Goal: Information Seeking & Learning: Learn about a topic

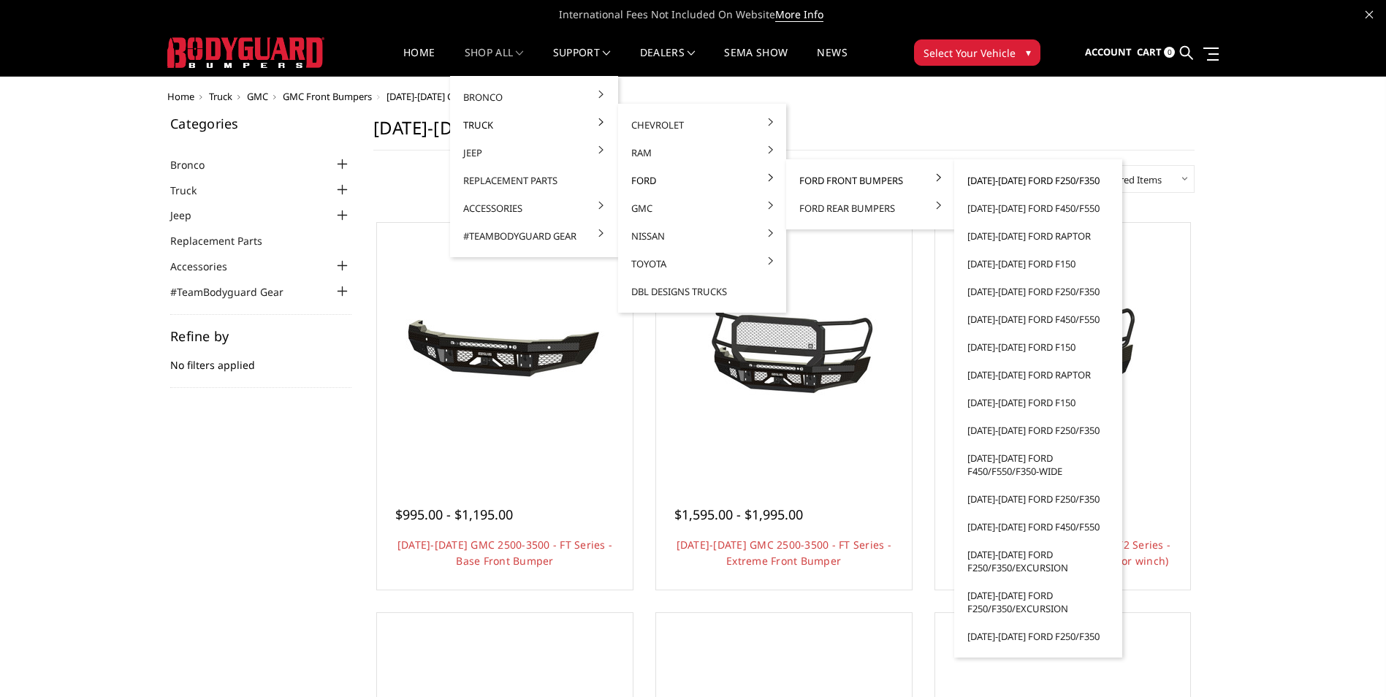
click at [1008, 184] on link "[DATE]-[DATE] Ford F250/F350" at bounding box center [1038, 181] width 156 height 28
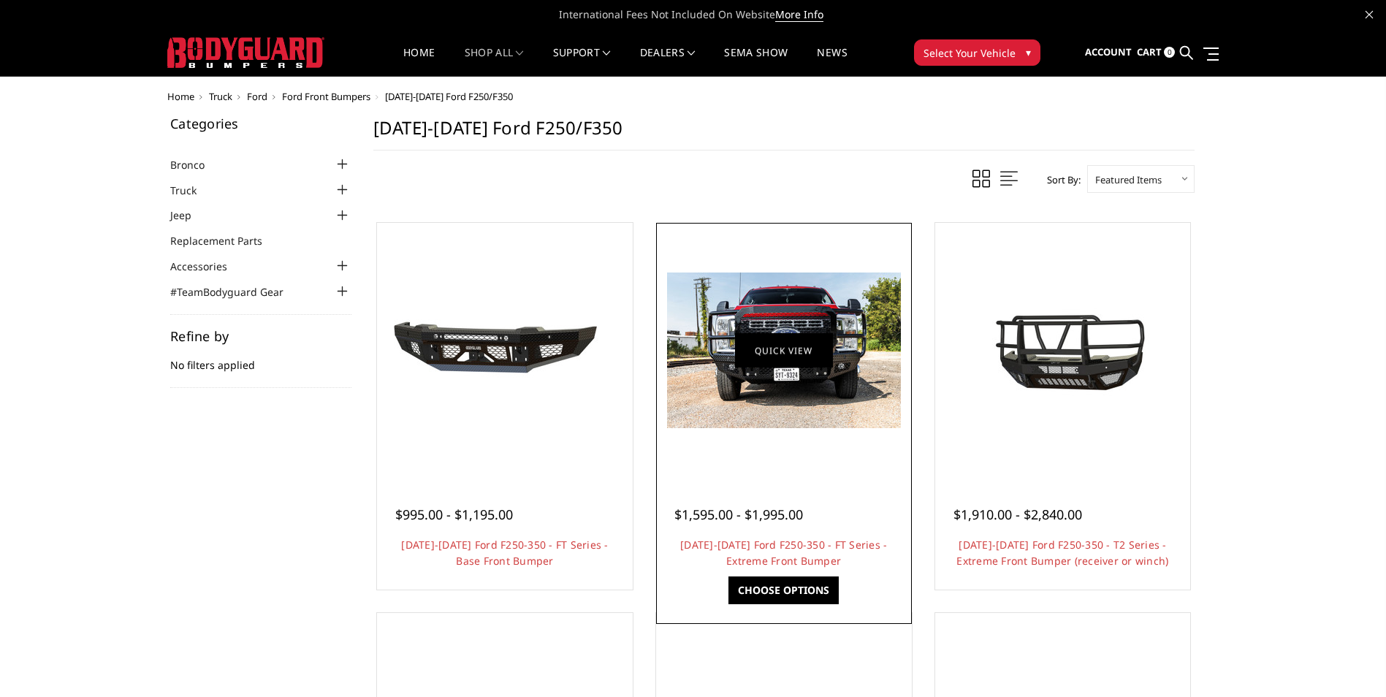
click at [789, 337] on link "Quick view" at bounding box center [784, 350] width 98 height 34
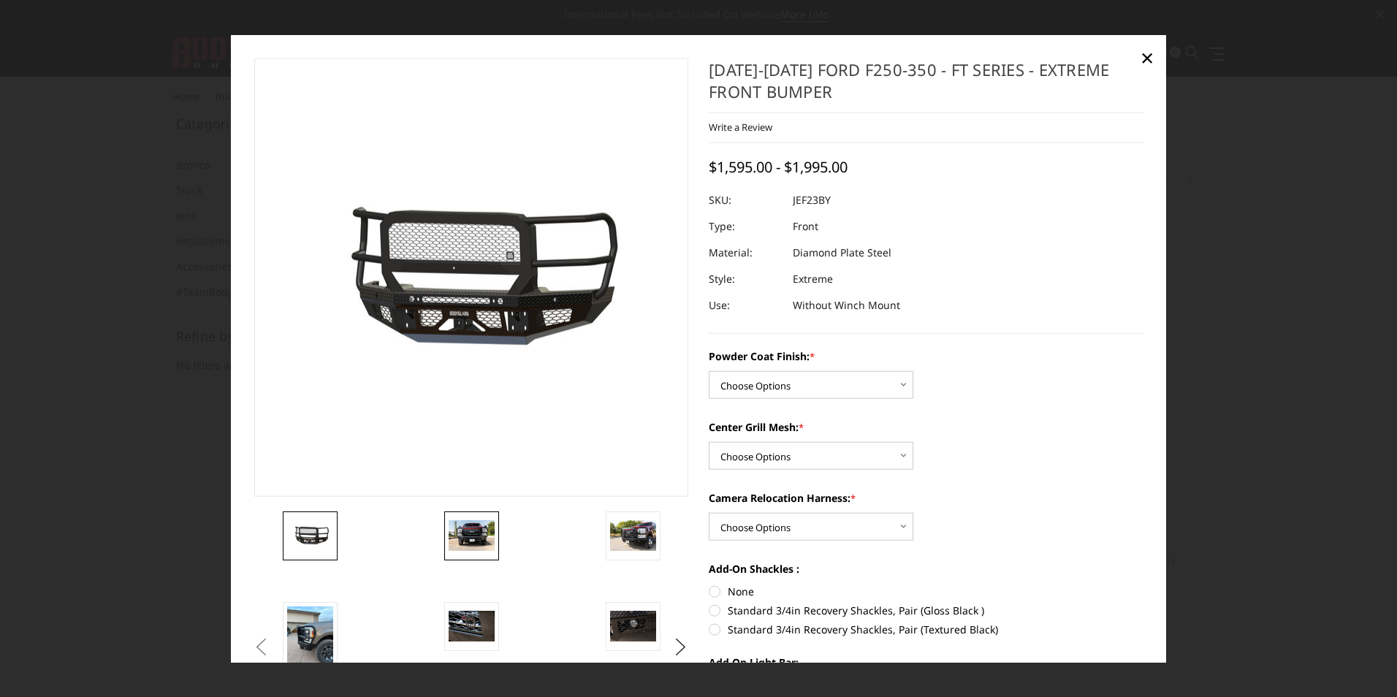
click at [454, 538] on img at bounding box center [472, 535] width 46 height 31
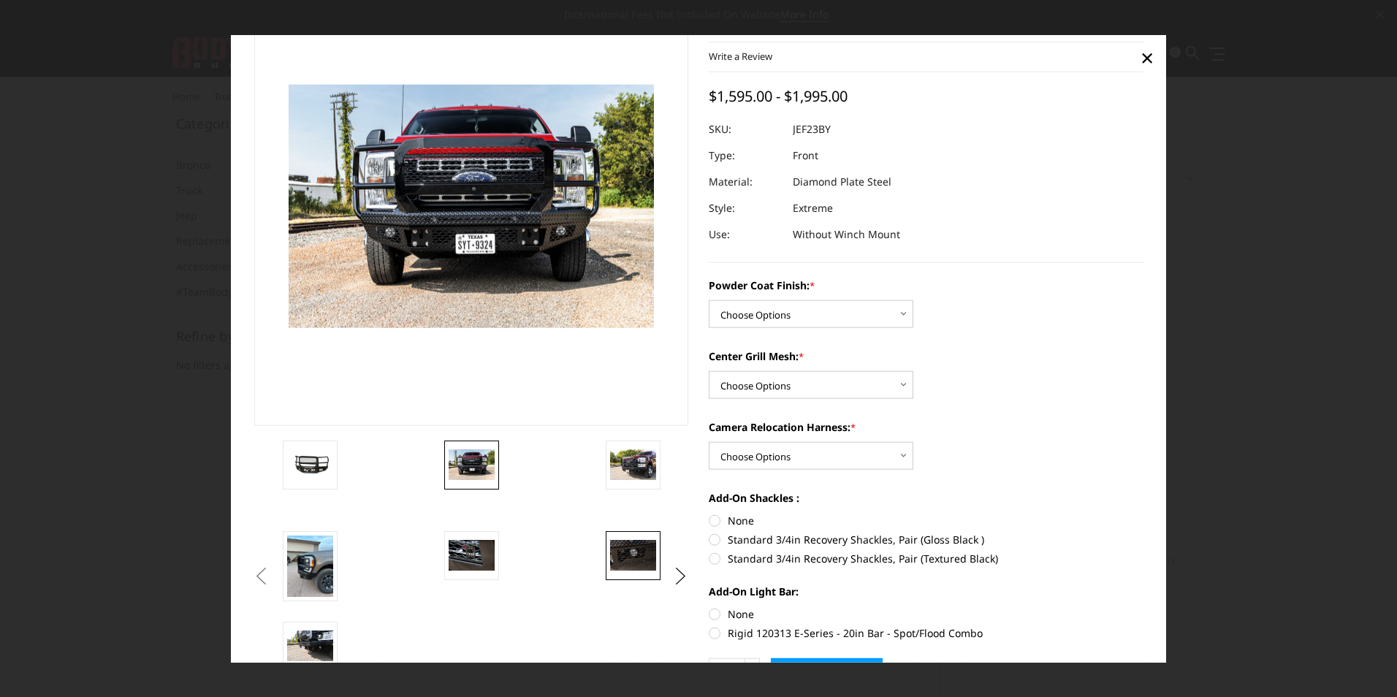
scroll to position [146, 0]
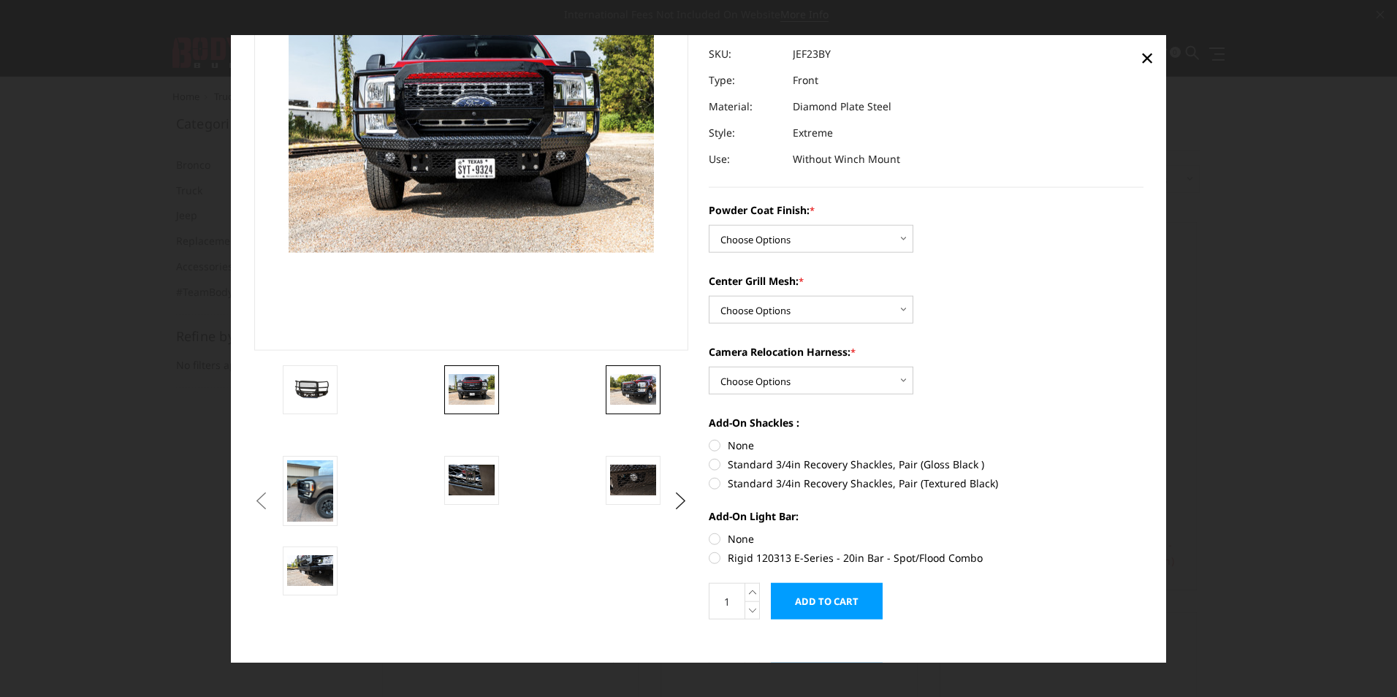
click at [634, 375] on img at bounding box center [633, 389] width 46 height 31
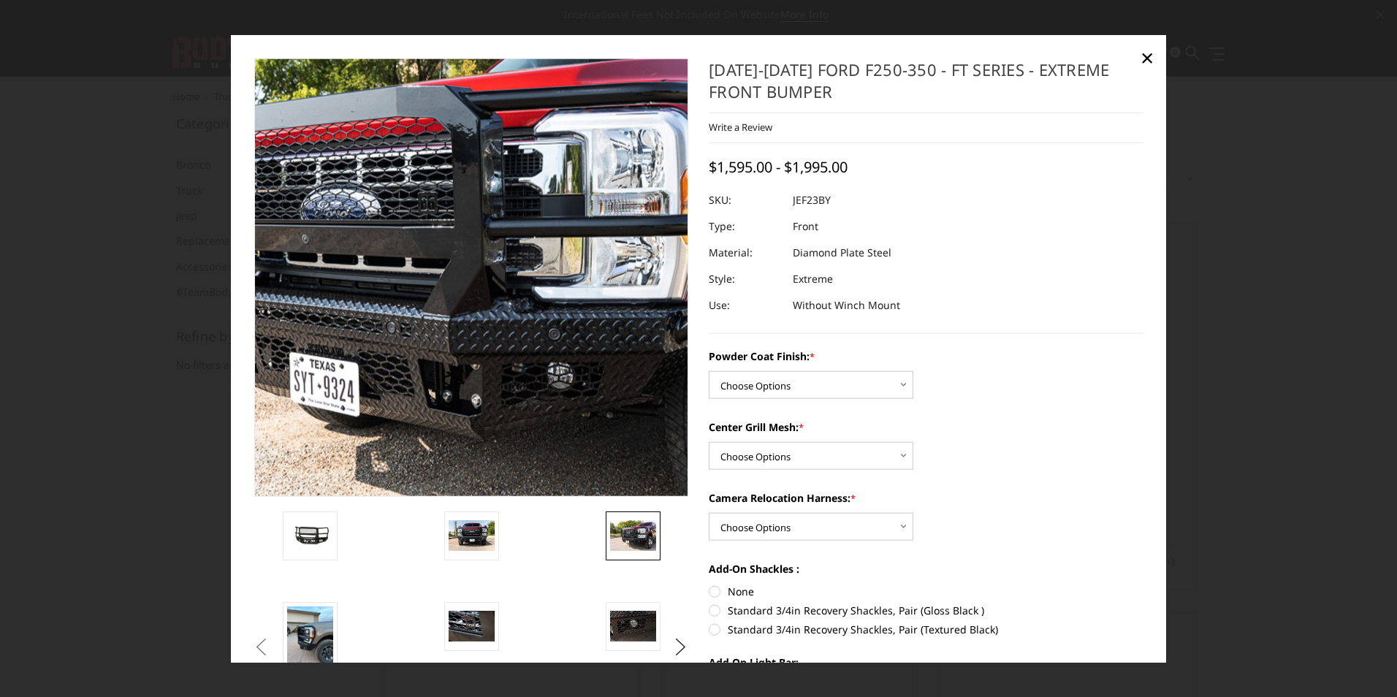
scroll to position [73, 0]
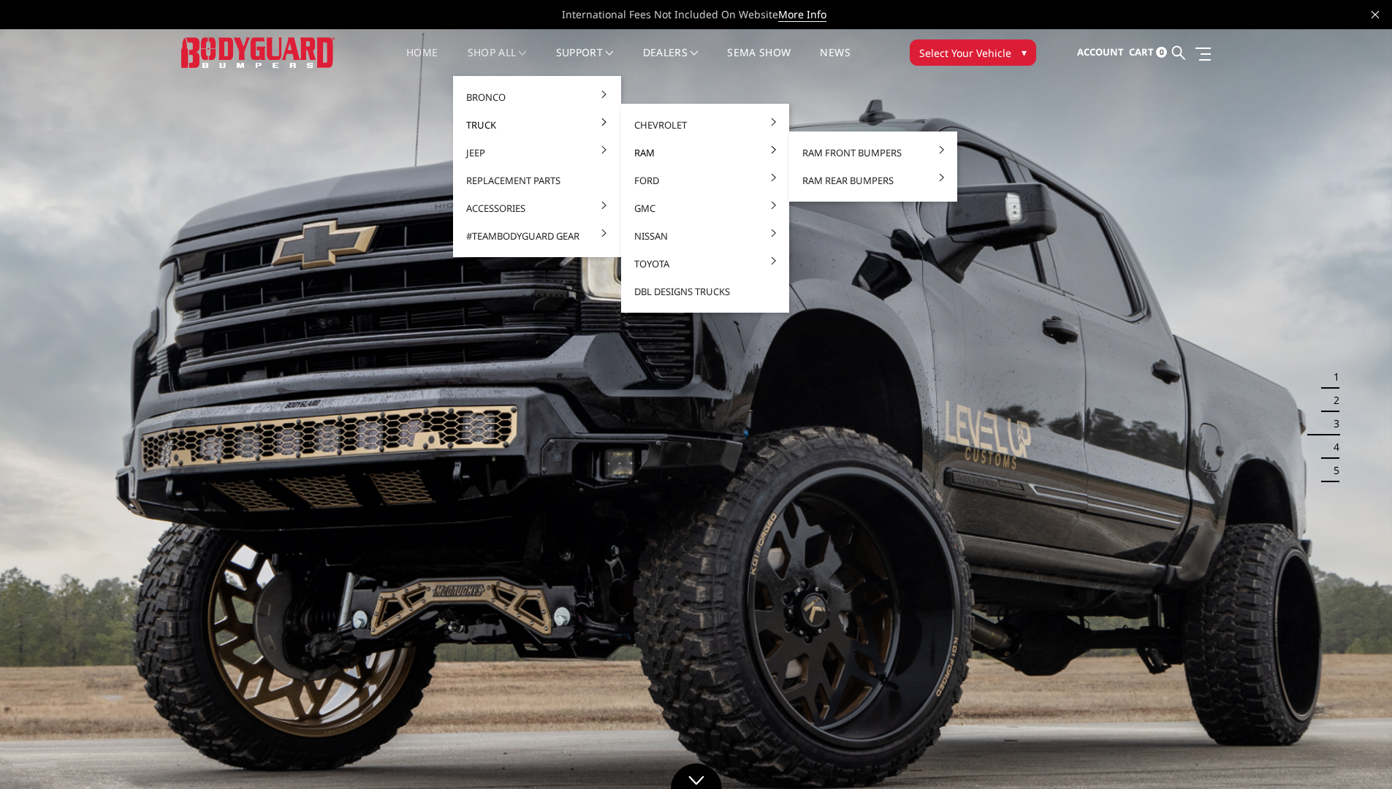
click at [653, 163] on link "Ram" at bounding box center [705, 153] width 156 height 28
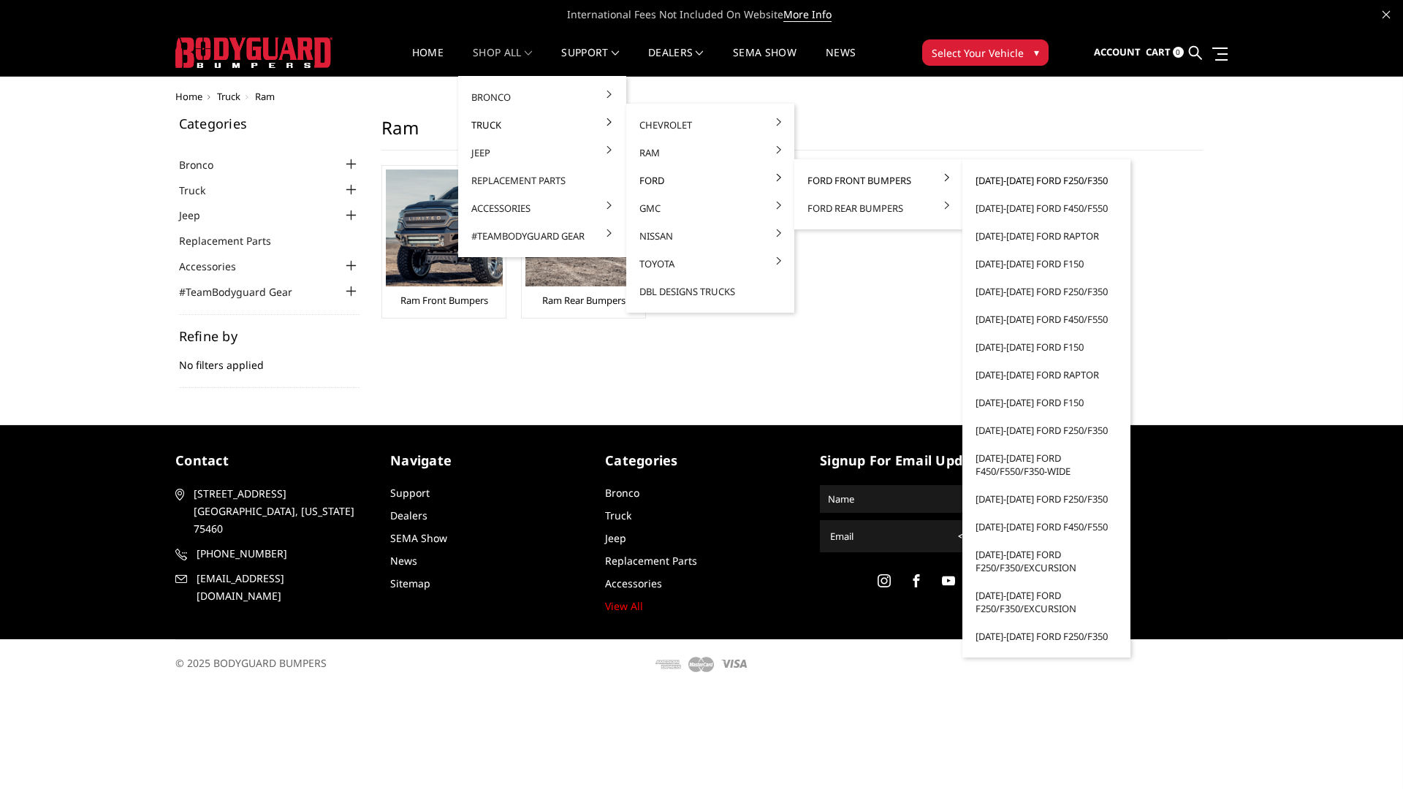
click at [1036, 185] on link "[DATE]-[DATE] Ford F250/F350" at bounding box center [1046, 181] width 156 height 28
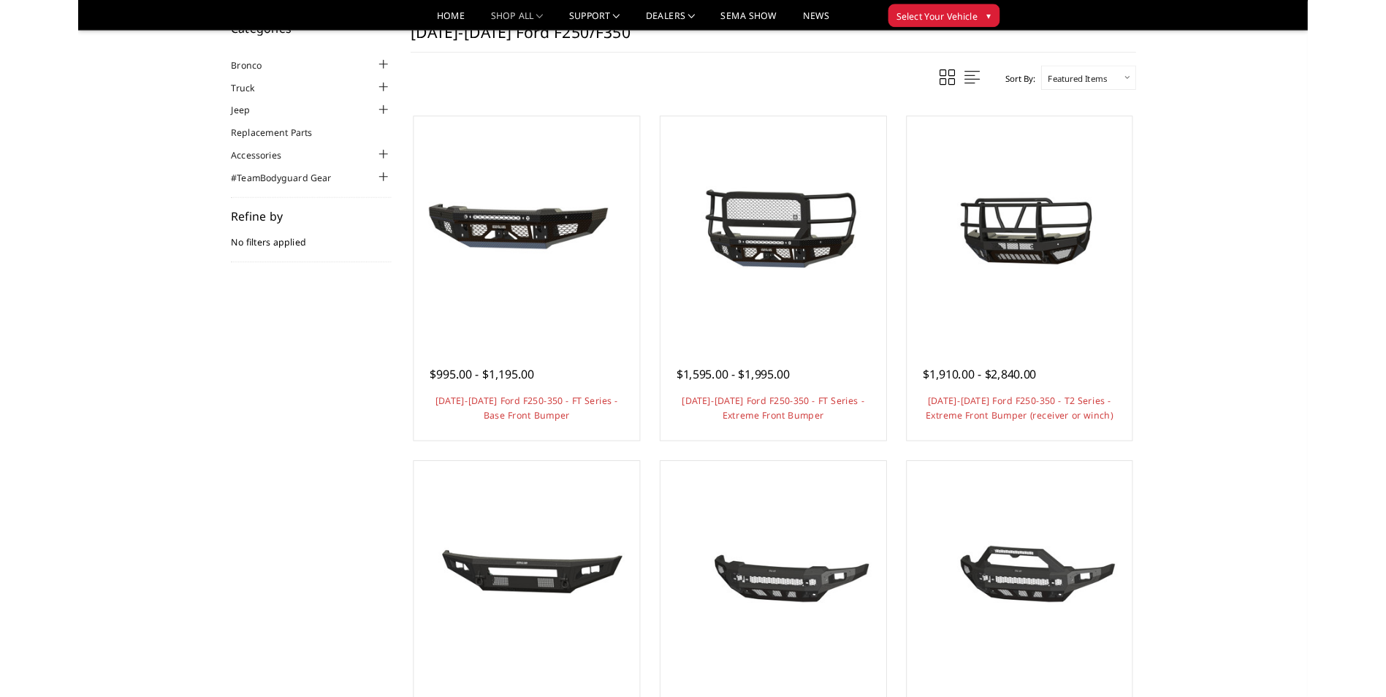
scroll to position [73, 0]
